Goal: Check status

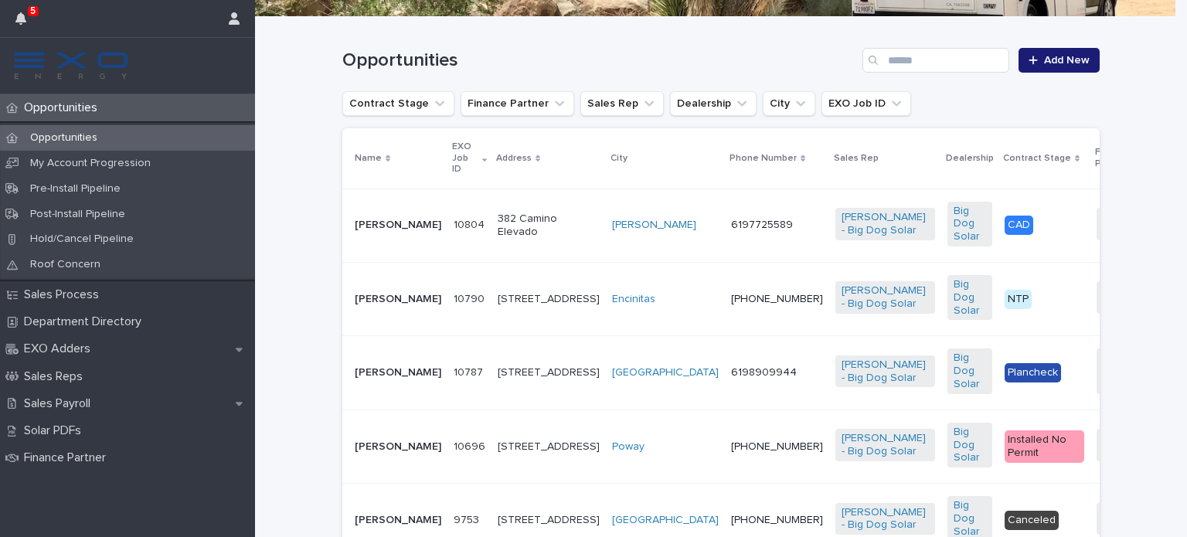
scroll to position [287, 0]
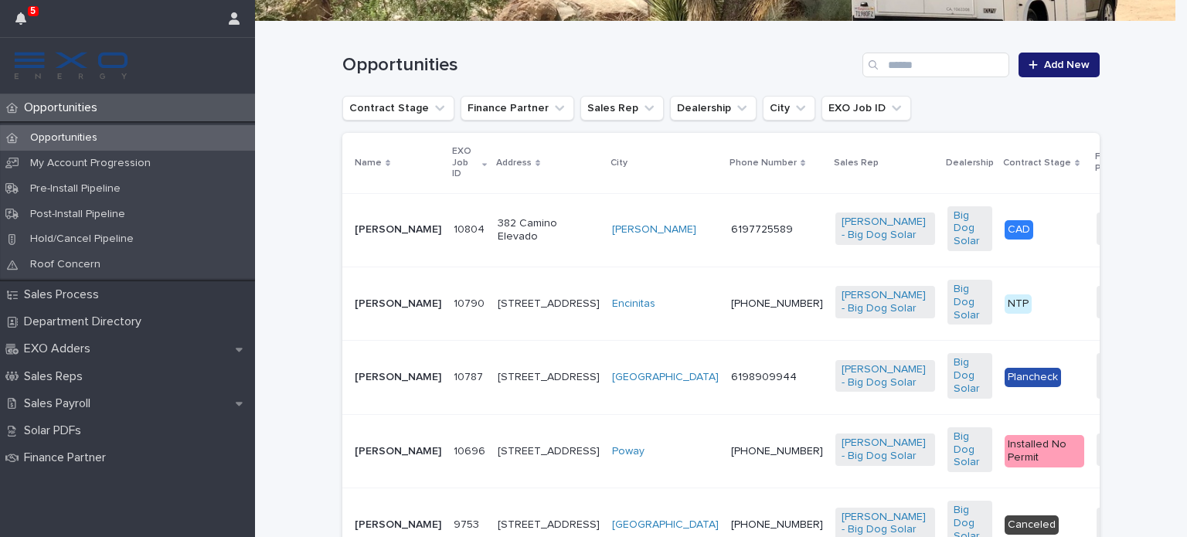
click at [374, 305] on p "[PERSON_NAME]" at bounding box center [398, 303] width 87 height 13
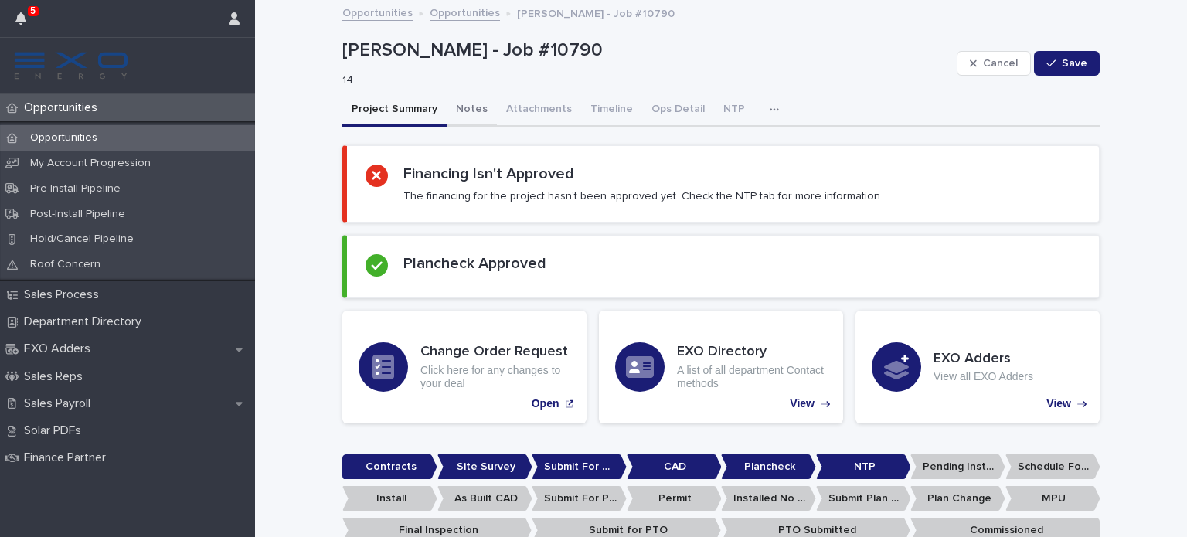
click at [463, 104] on button "Notes" at bounding box center [471, 110] width 50 height 32
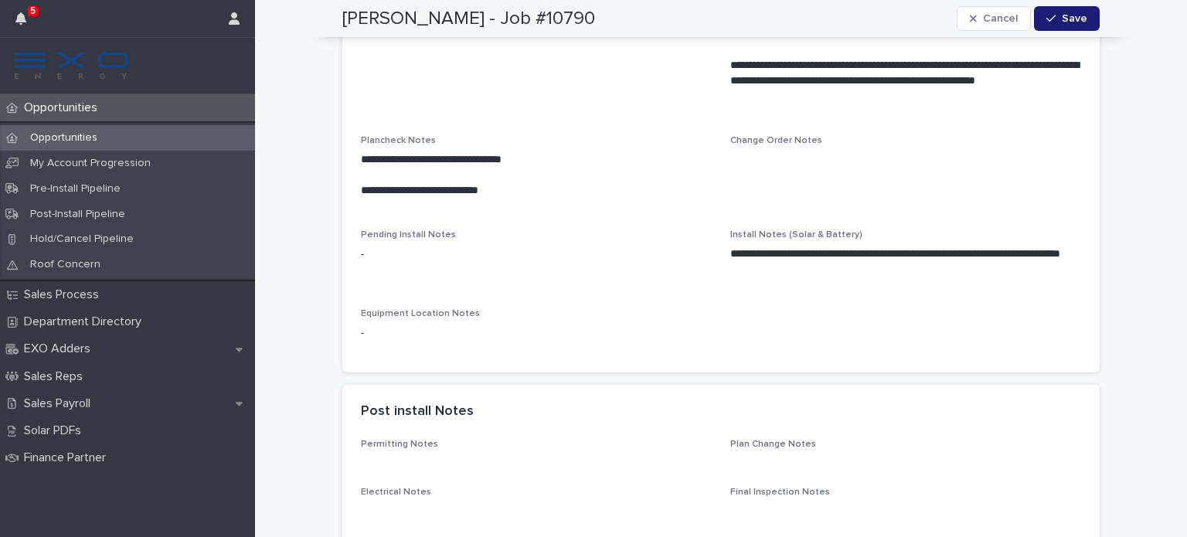
scroll to position [572, 0]
drag, startPoint x: 1169, startPoint y: 202, endPoint x: 1184, endPoint y: 205, distance: 15.8
click at [1184, 205] on div "5 Opportunities Opportunities My Account Progression Pre-Install Pipeline Post-…" at bounding box center [593, 268] width 1187 height 537
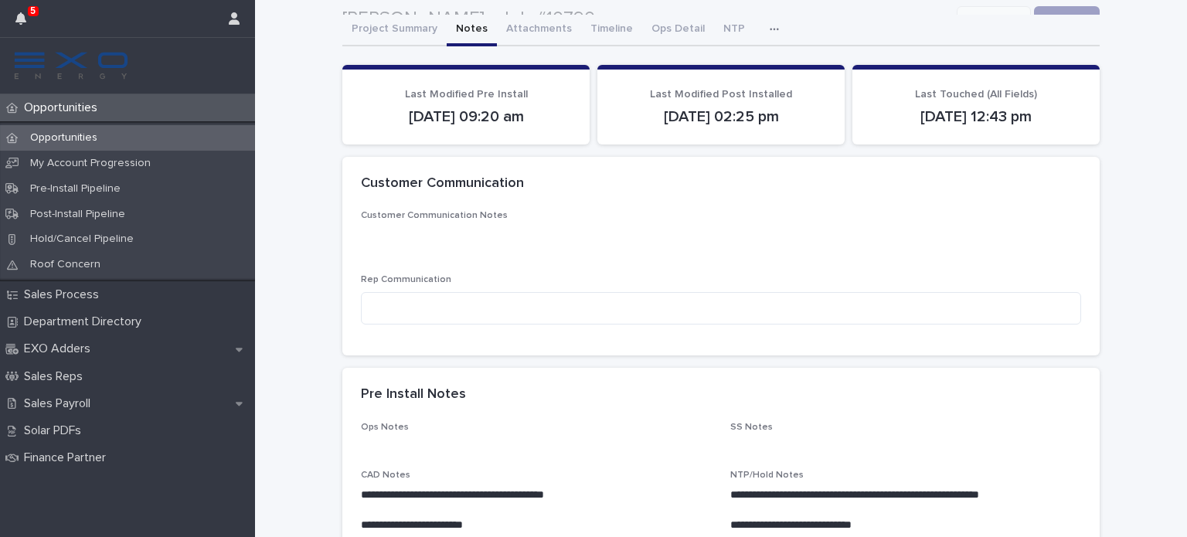
scroll to position [0, 0]
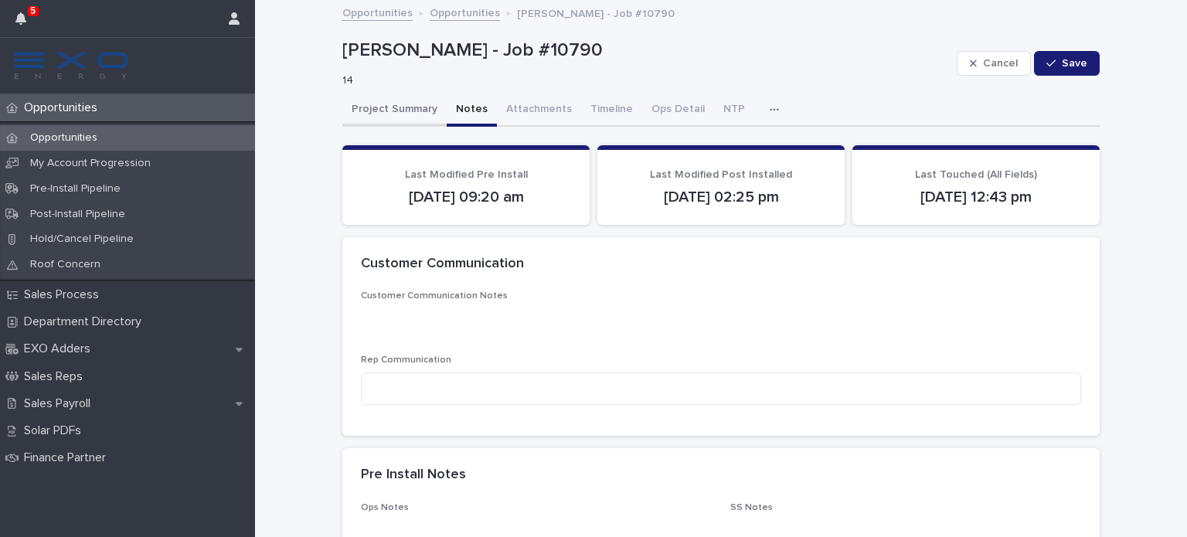
click at [385, 102] on button "Project Summary" at bounding box center [394, 110] width 104 height 32
